Goal: Task Accomplishment & Management: Manage account settings

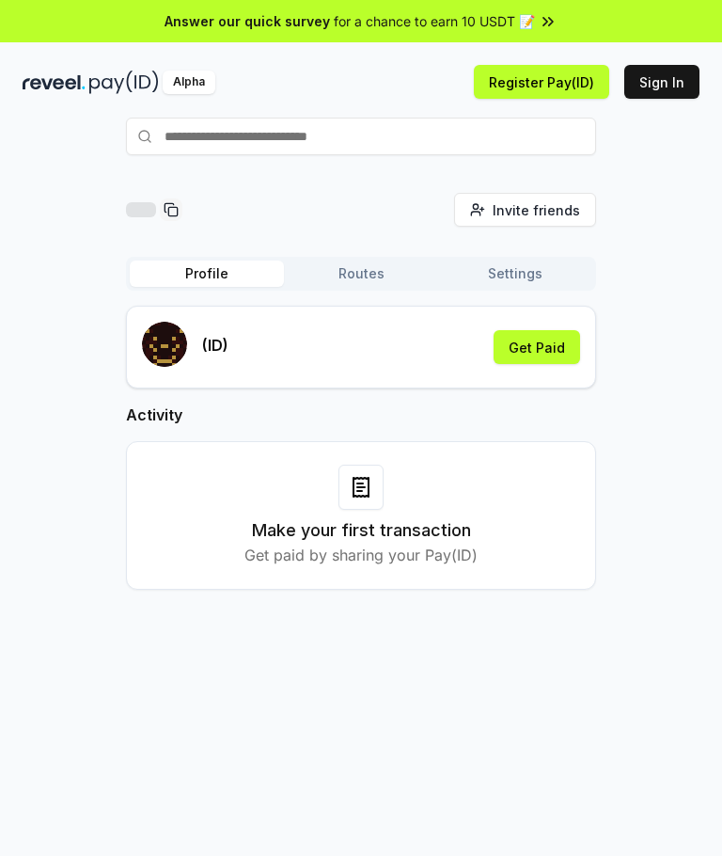
click at [548, 347] on button "Get Paid" at bounding box center [537, 347] width 86 height 34
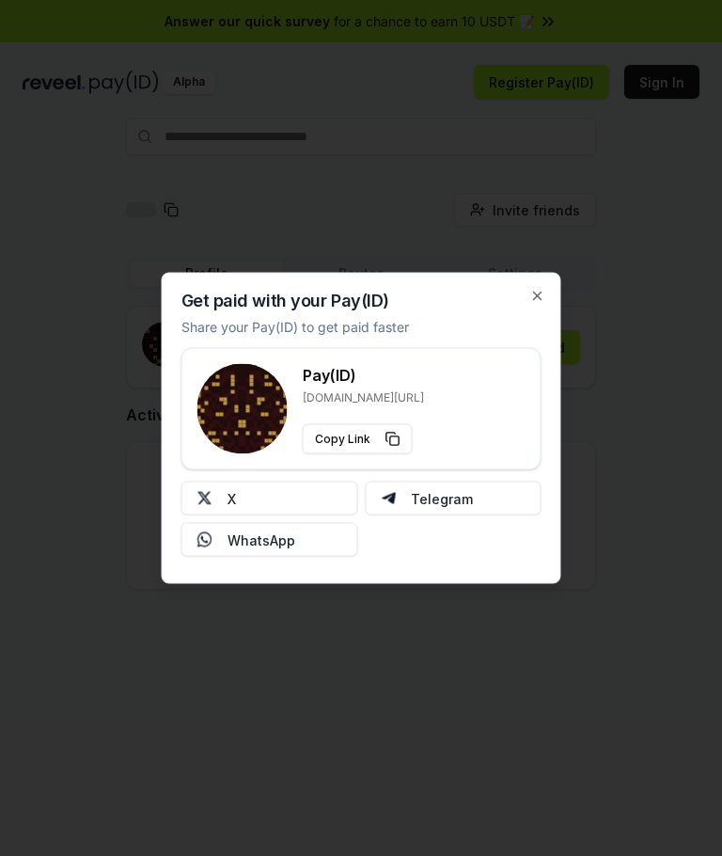
click at [322, 506] on button "X" at bounding box center [269, 498] width 177 height 34
click at [305, 491] on button "X" at bounding box center [269, 498] width 177 height 34
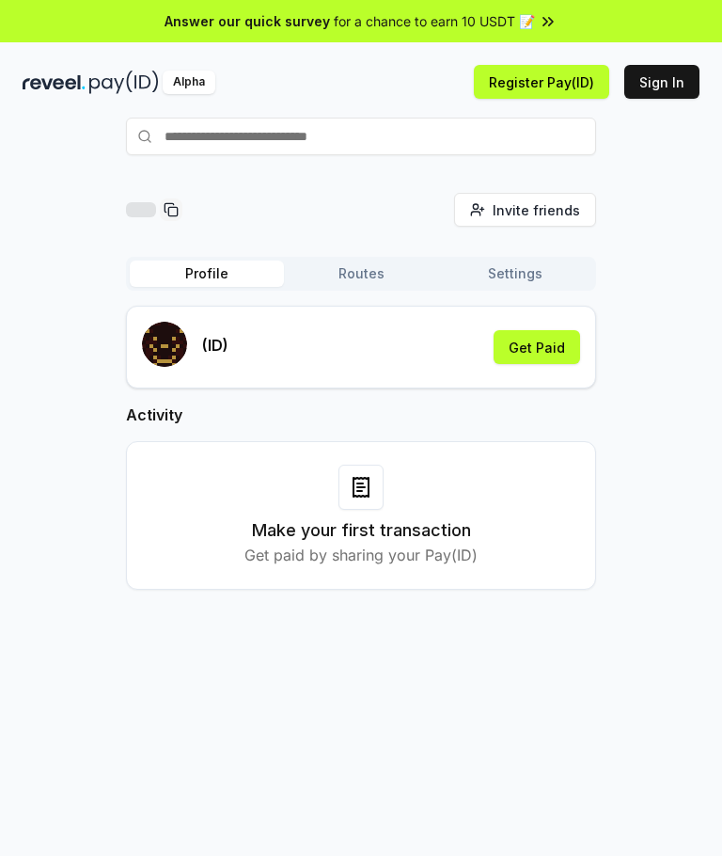
click at [551, 348] on button "Get Paid" at bounding box center [537, 347] width 86 height 34
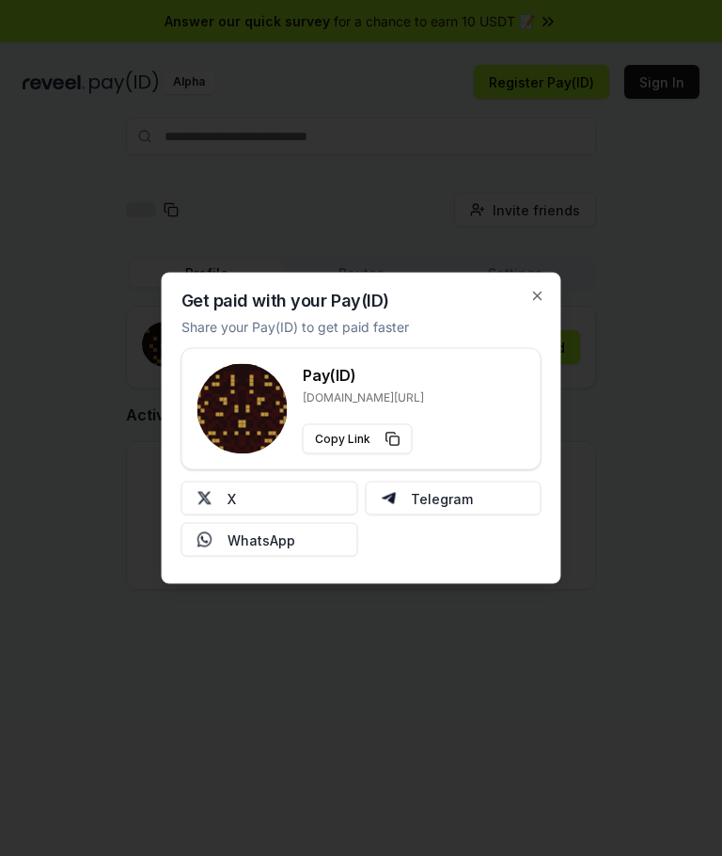
click at [280, 511] on button "X" at bounding box center [269, 498] width 177 height 34
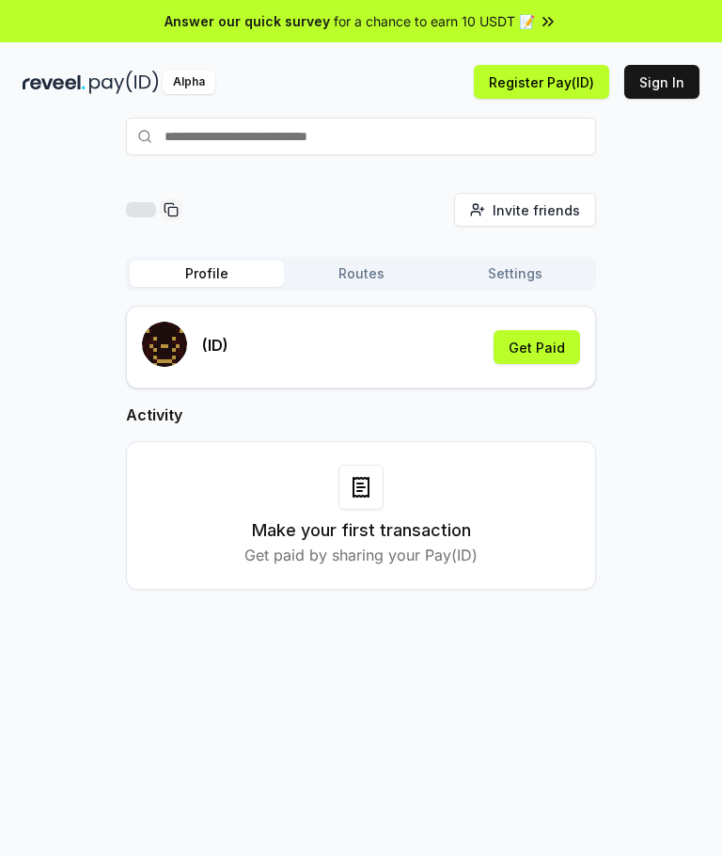
click at [552, 344] on button "Get Paid" at bounding box center [537, 347] width 86 height 34
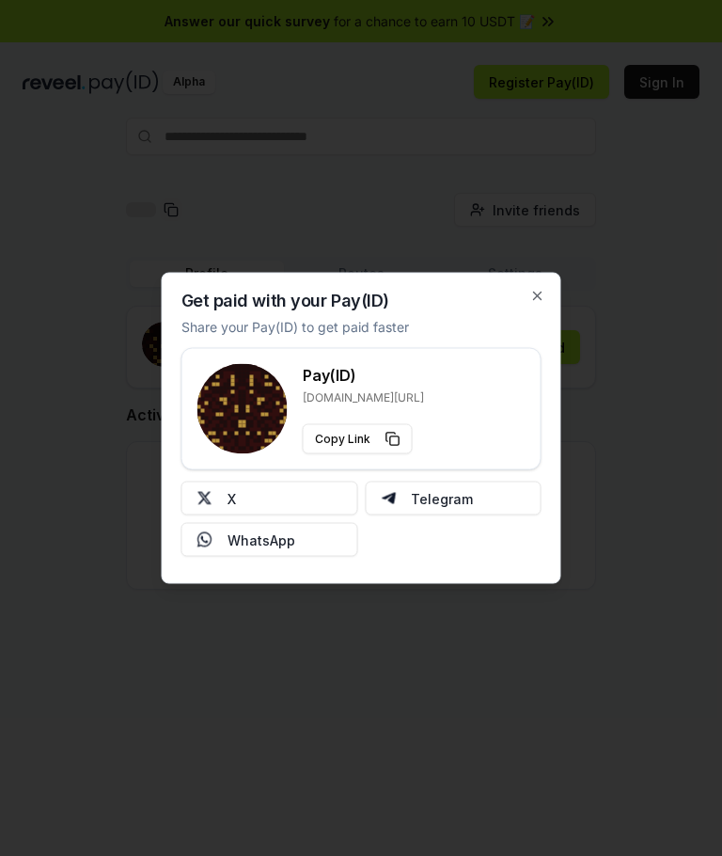
click at [290, 499] on button "X" at bounding box center [269, 498] width 177 height 34
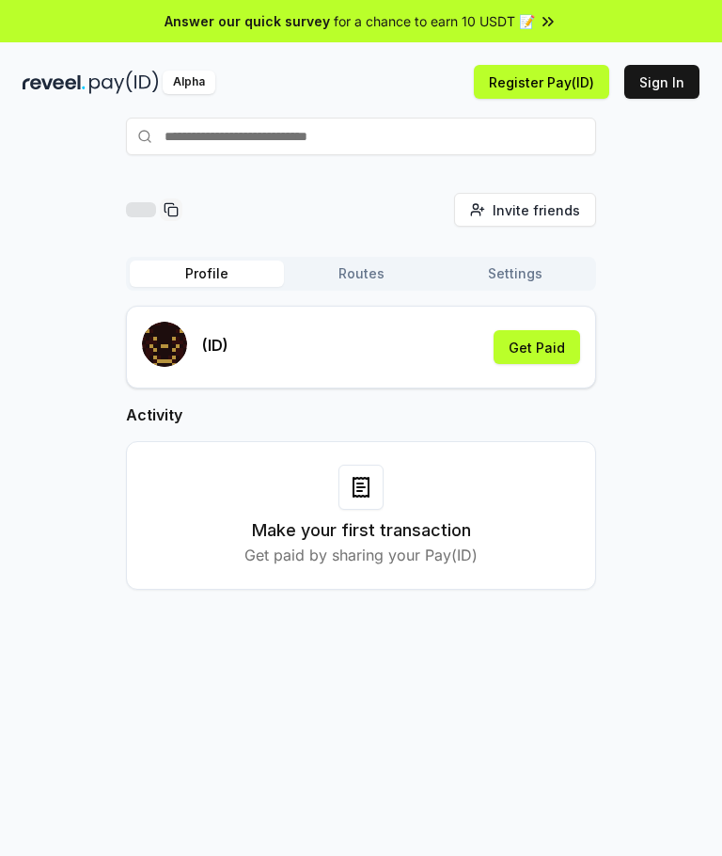
click at [561, 344] on button "Get Paid" at bounding box center [537, 347] width 86 height 34
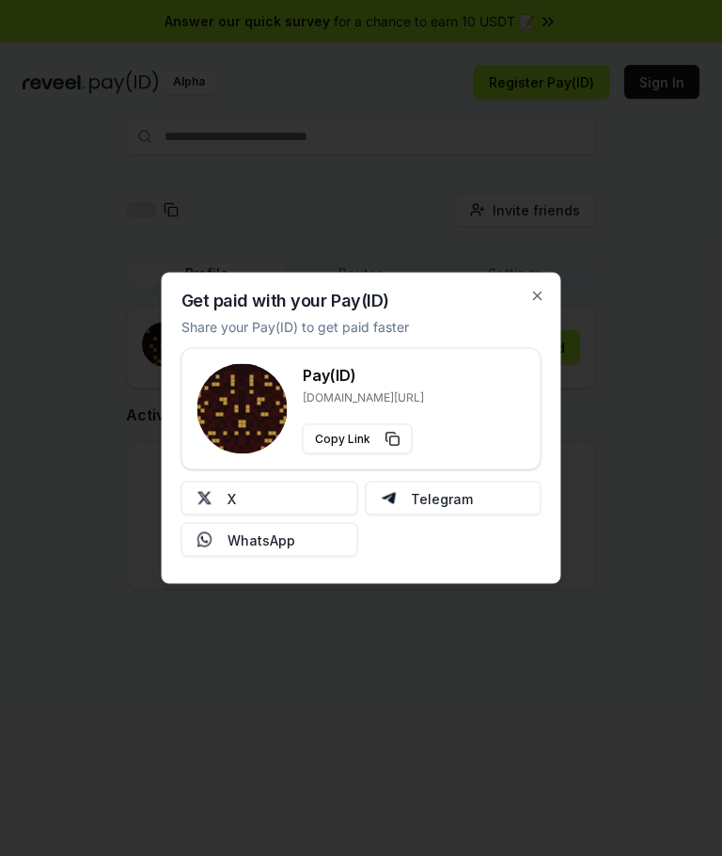
click at [293, 502] on button "X" at bounding box center [269, 498] width 177 height 34
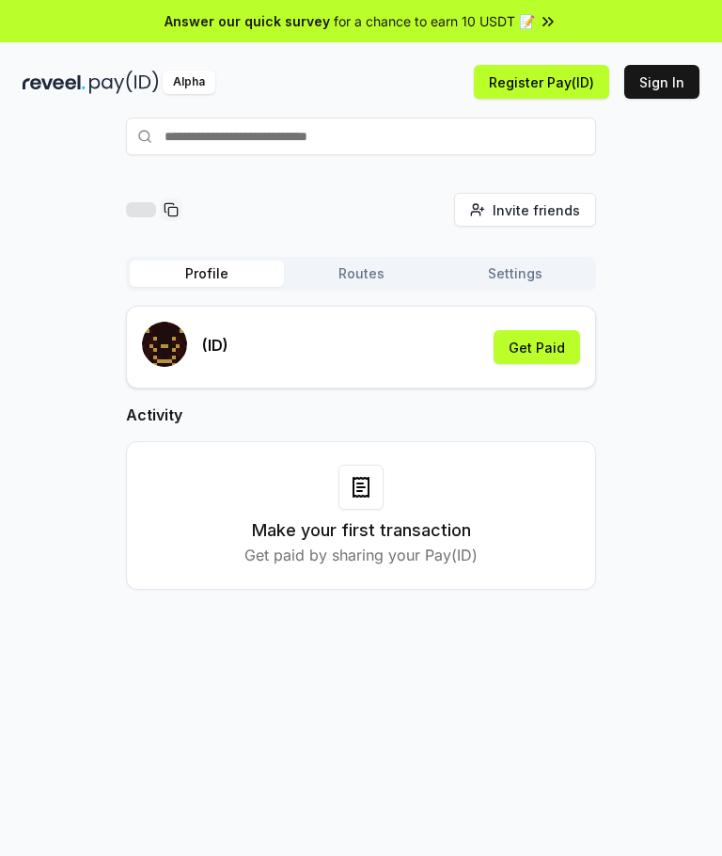
click at [554, 338] on button "Get Paid" at bounding box center [537, 347] width 86 height 34
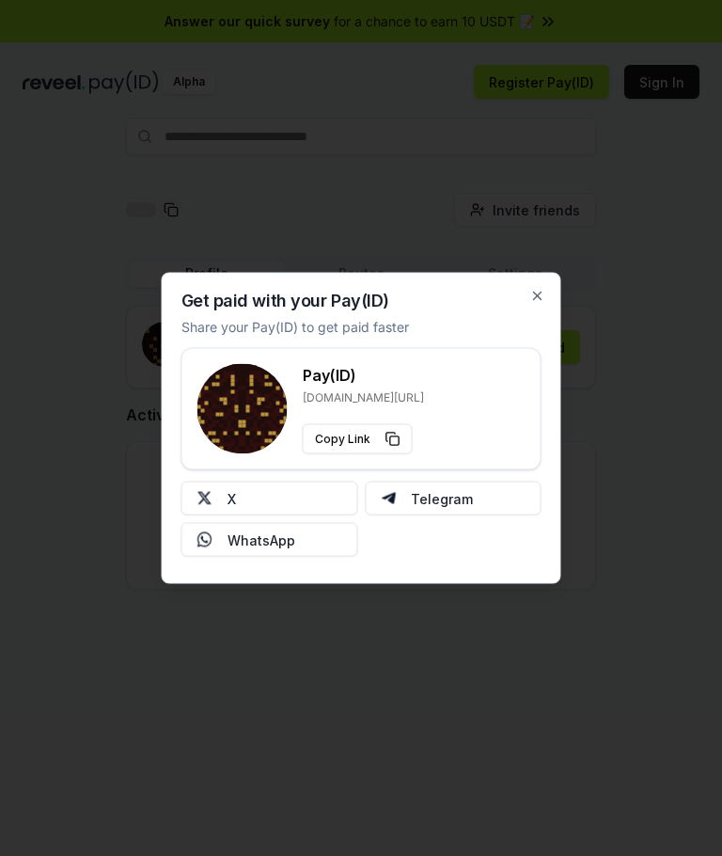
click at [291, 491] on button "X" at bounding box center [269, 498] width 177 height 34
